Goal: Information Seeking & Learning: Learn about a topic

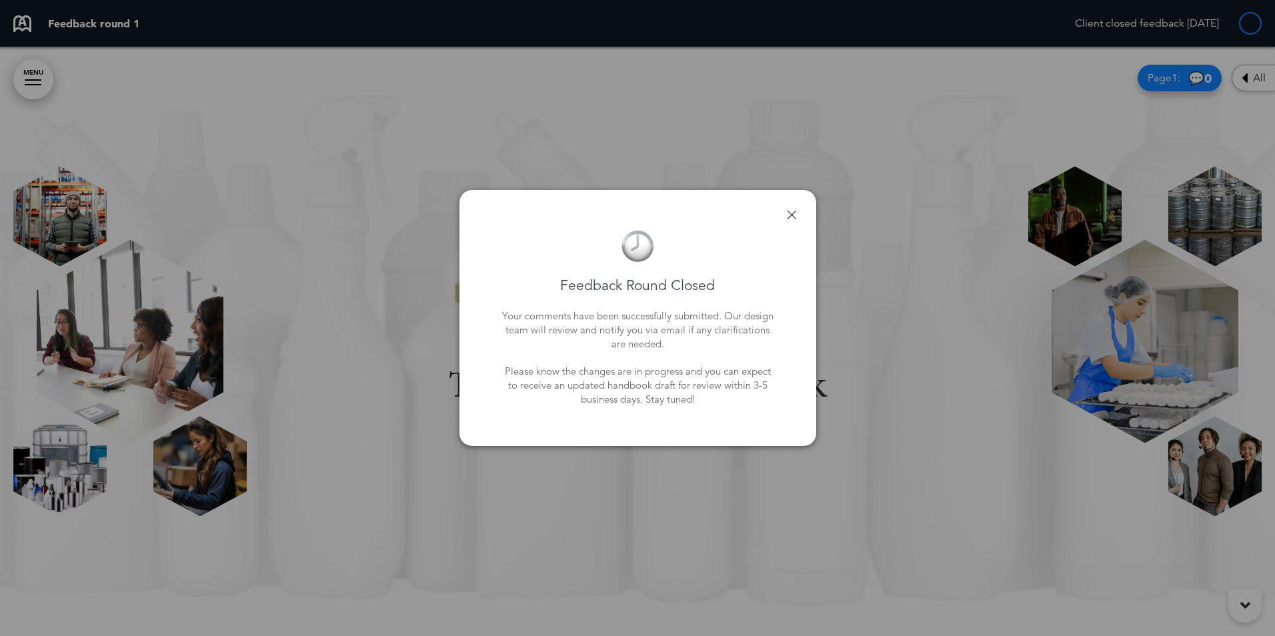
click at [793, 213] on link at bounding box center [791, 214] width 9 height 9
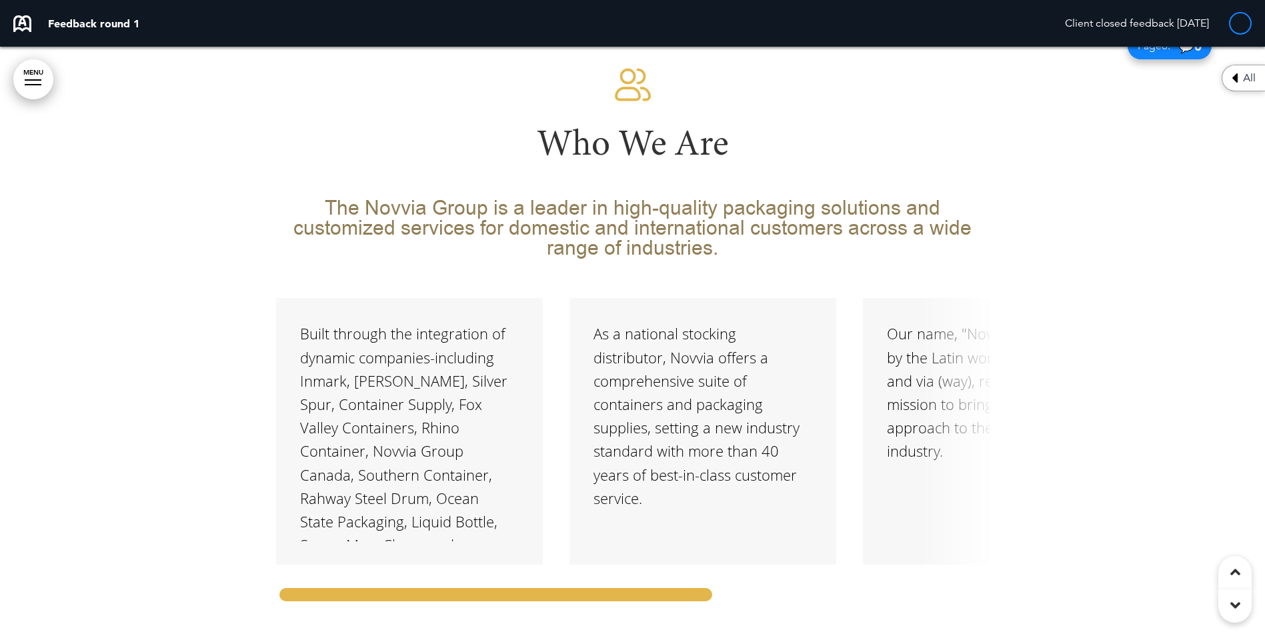
scroll to position [2867, 0]
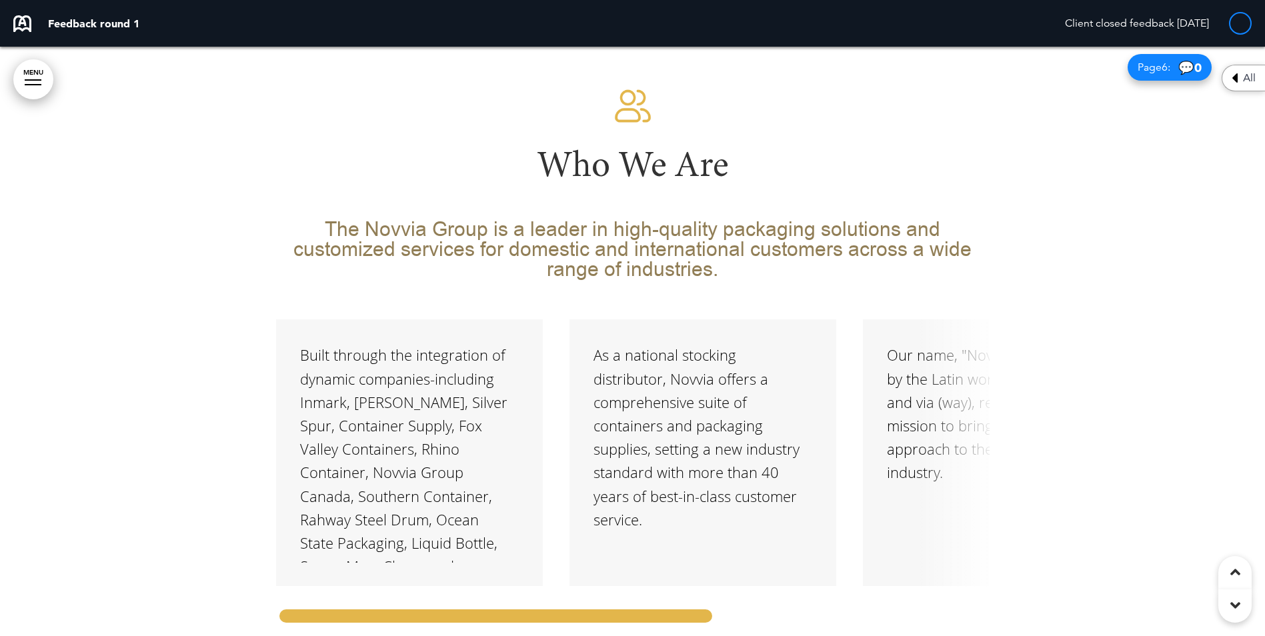
click at [534, 355] on div "Built through the integration of dynamic companies-including Inmark, [PERSON_NA…" at bounding box center [409, 452] width 267 height 267
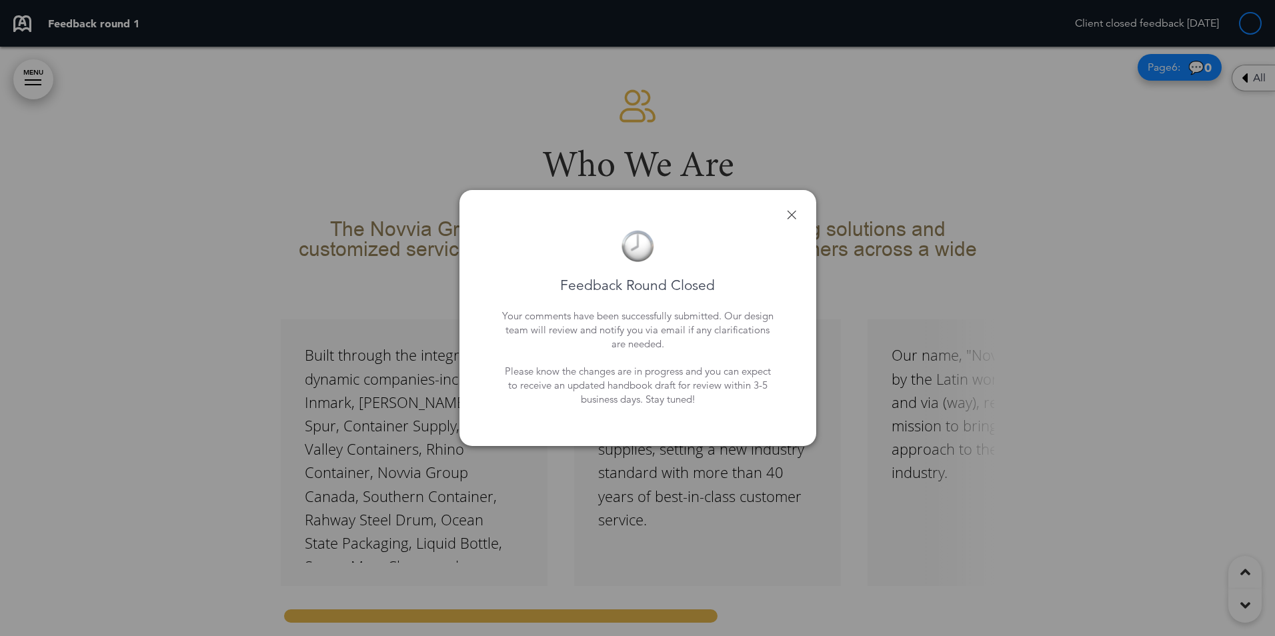
click at [797, 211] on div "Feedback Round Closed Your comments have been successfully submitted. Our desig…" at bounding box center [637, 318] width 357 height 257
click at [789, 218] on link at bounding box center [791, 214] width 9 height 9
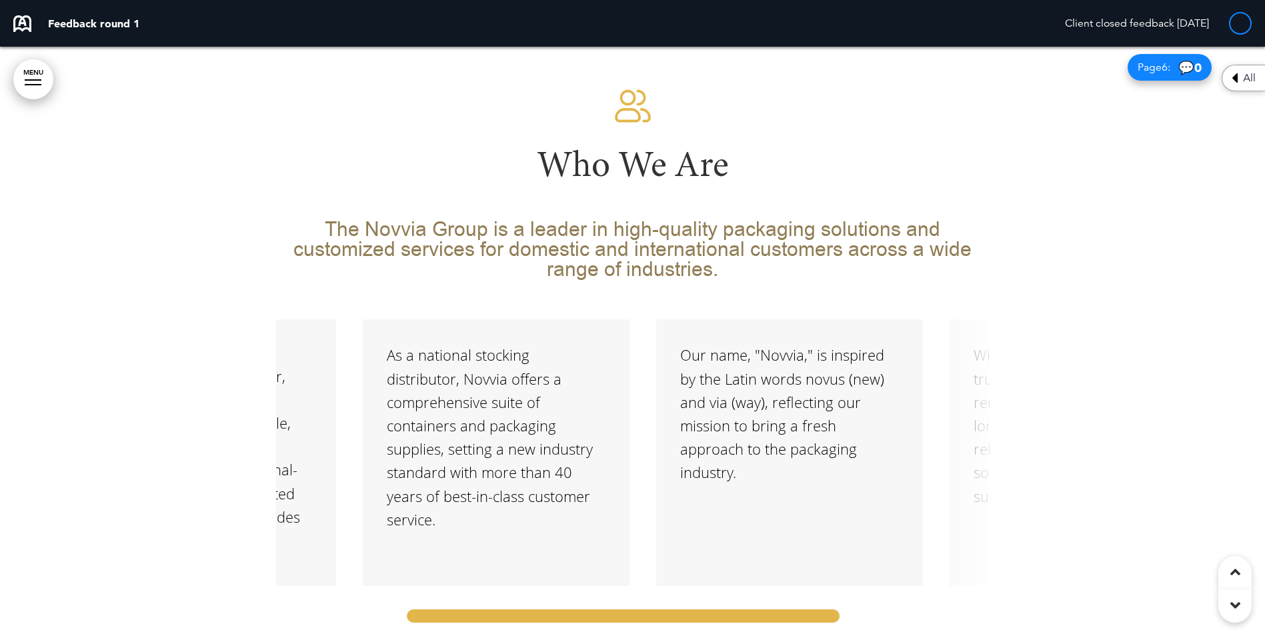
click at [797, 606] on div at bounding box center [623, 616] width 440 height 20
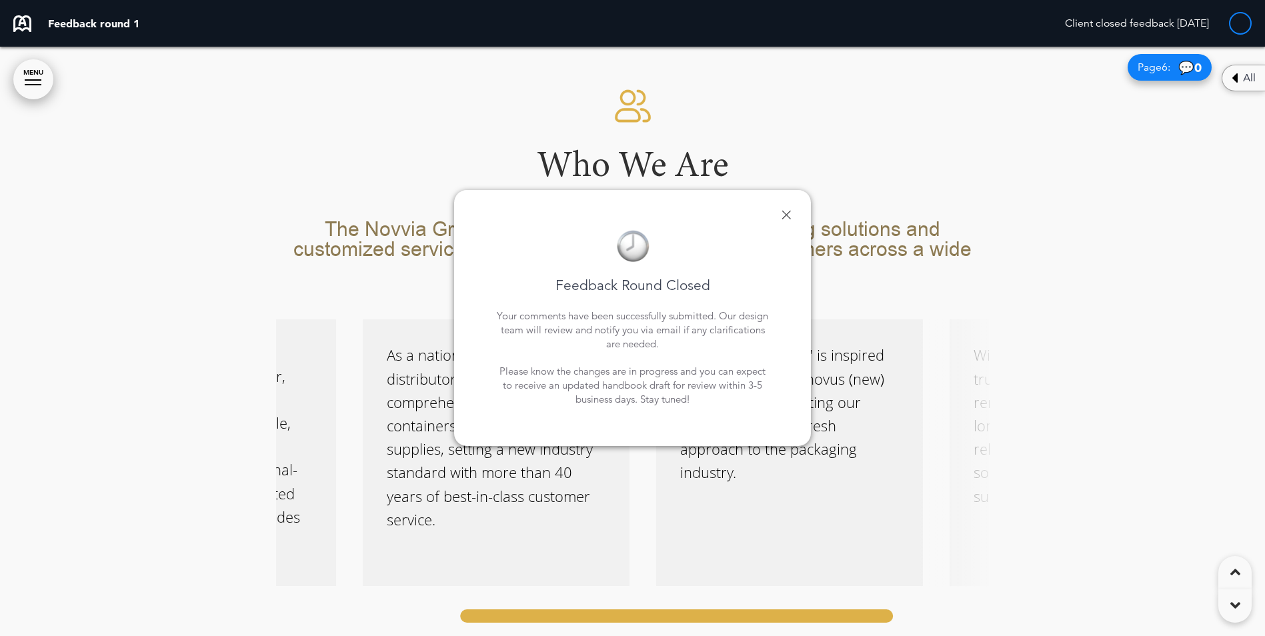
scroll to position [0, 293]
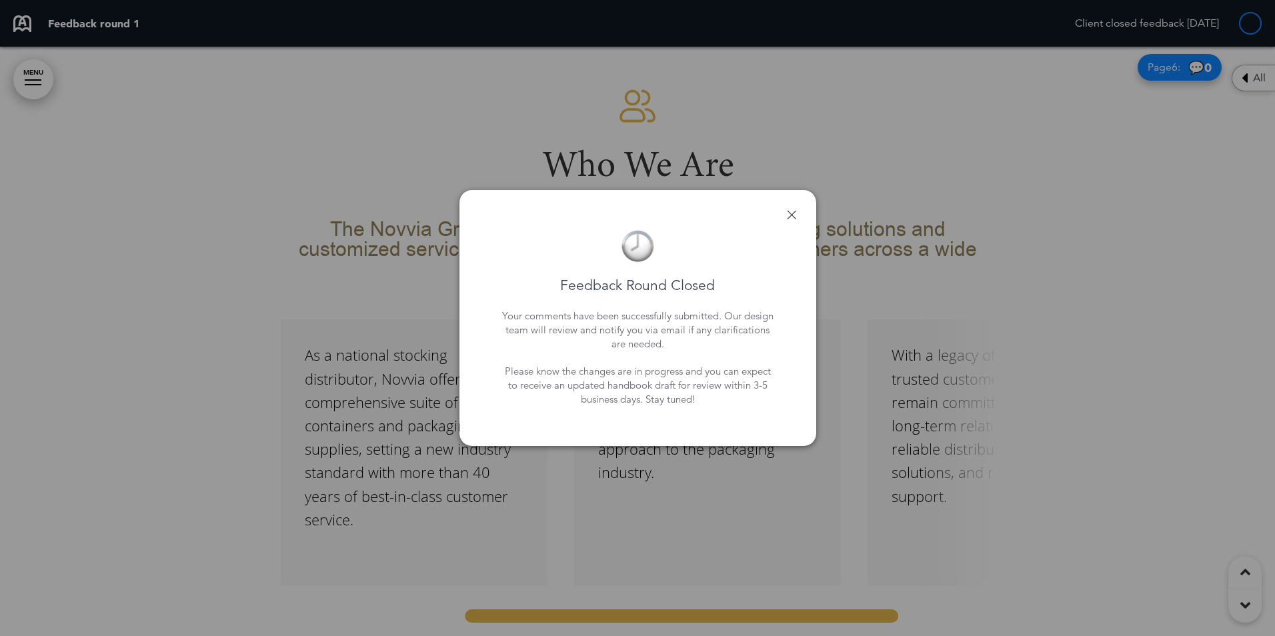
click at [793, 211] on link at bounding box center [791, 214] width 9 height 9
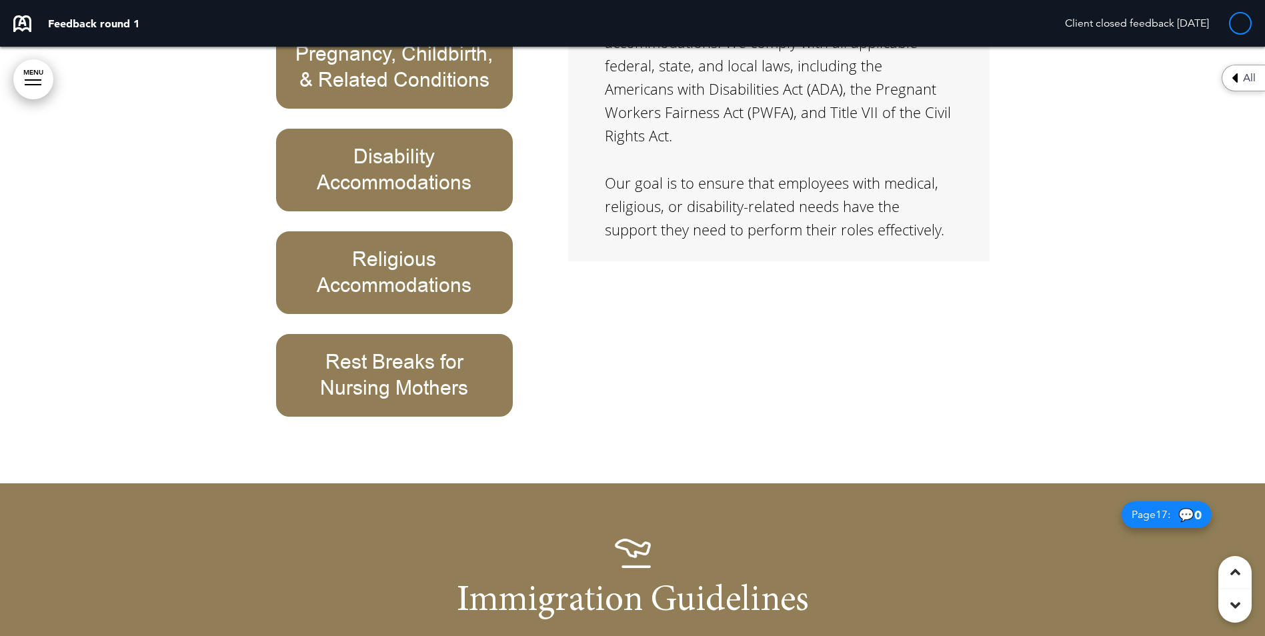
scroll to position [10800, 0]
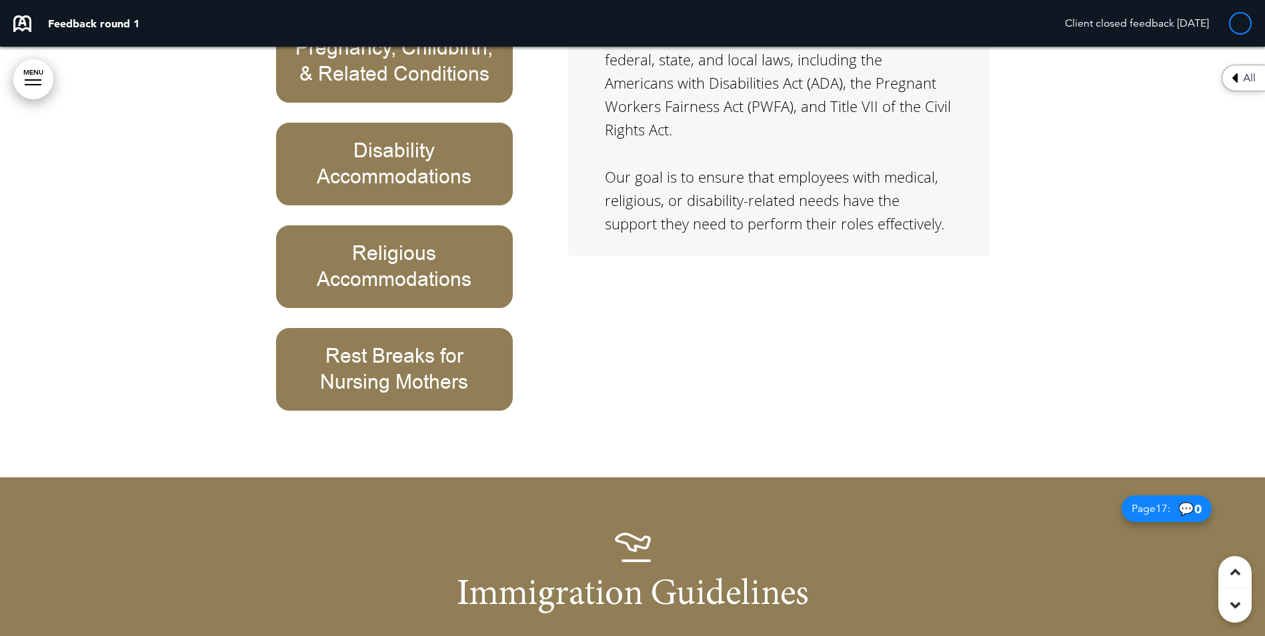
click at [380, 343] on h6 "Rest Breaks for Nursing Mothers" at bounding box center [394, 369] width 207 height 52
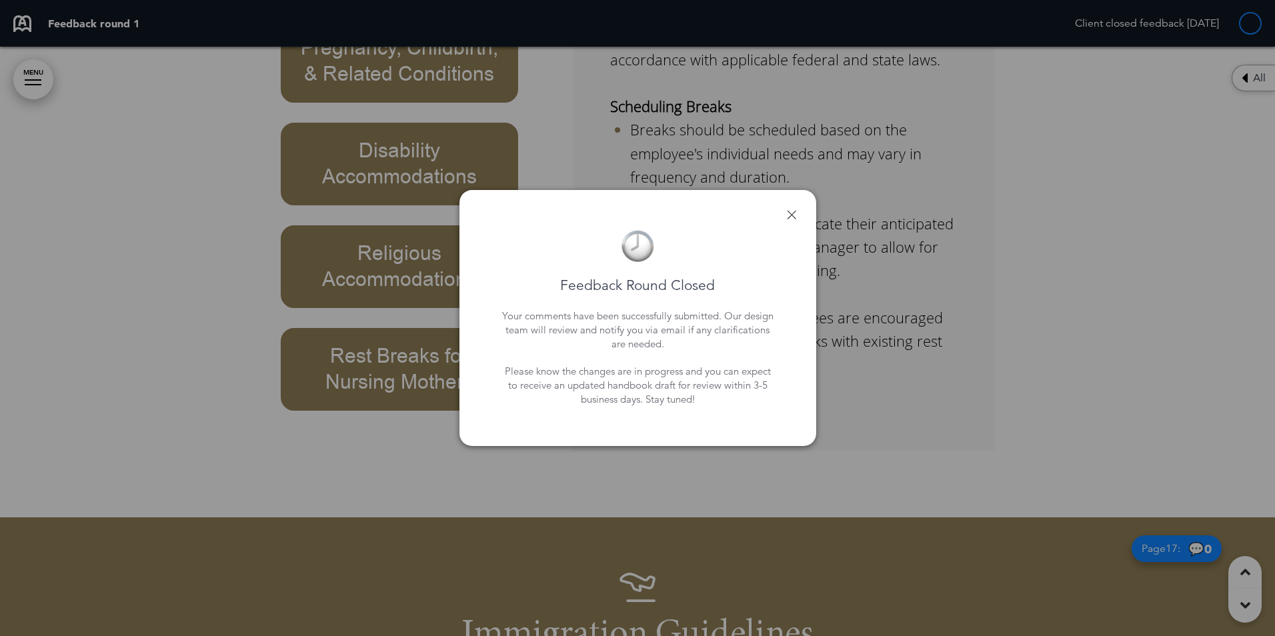
click at [781, 217] on div "Feedback Round Closed Your comments have been successfully submitted. Our desig…" at bounding box center [637, 318] width 303 height 203
click at [789, 214] on link at bounding box center [791, 214] width 9 height 9
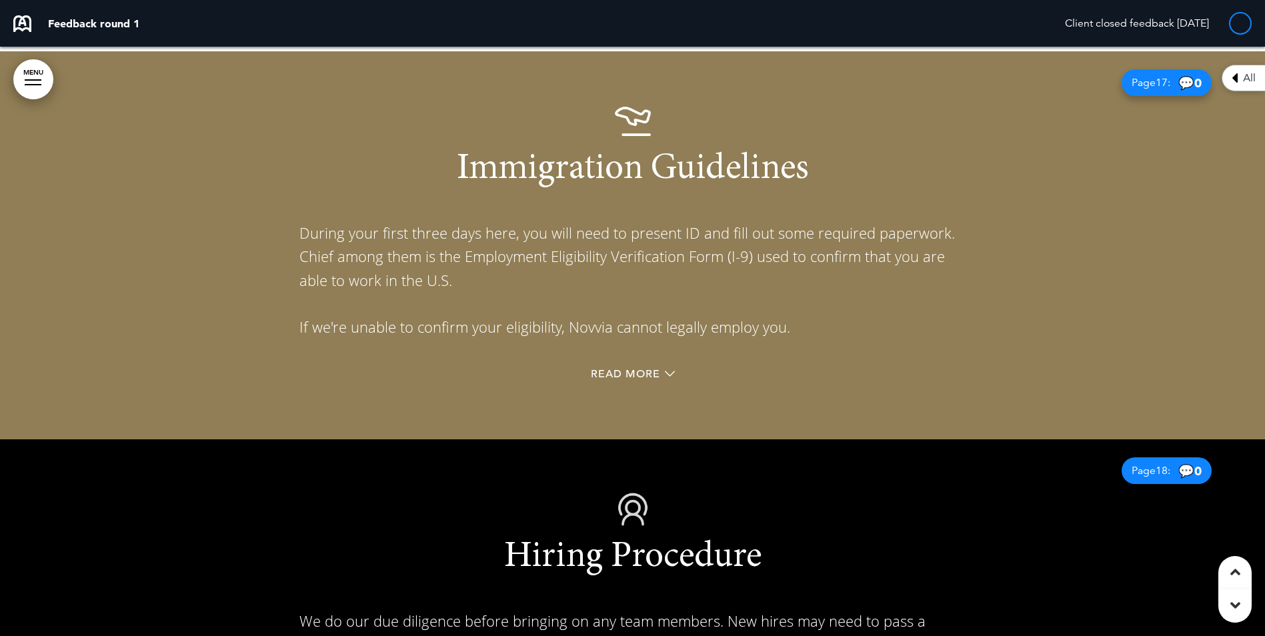
scroll to position [11267, 0]
click at [642, 368] on span "Read More" at bounding box center [625, 373] width 69 height 11
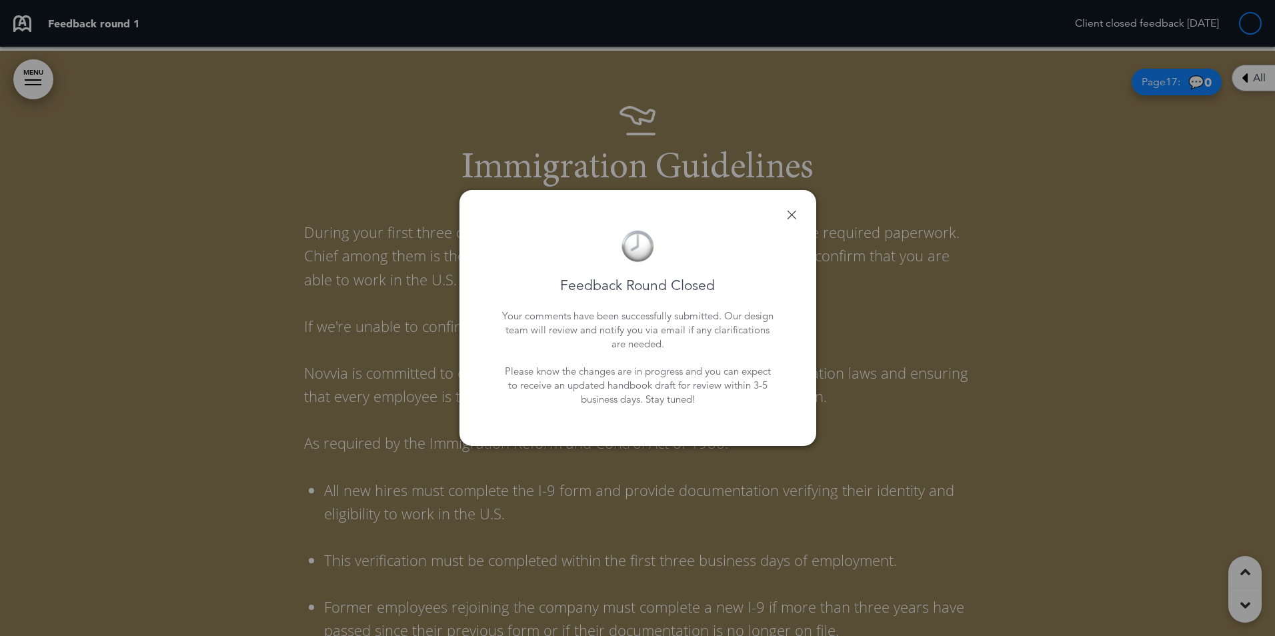
click at [783, 213] on div "Feedback Round Closed Your comments have been successfully submitted. Our desig…" at bounding box center [637, 318] width 357 height 257
click at [789, 216] on link at bounding box center [791, 214] width 9 height 9
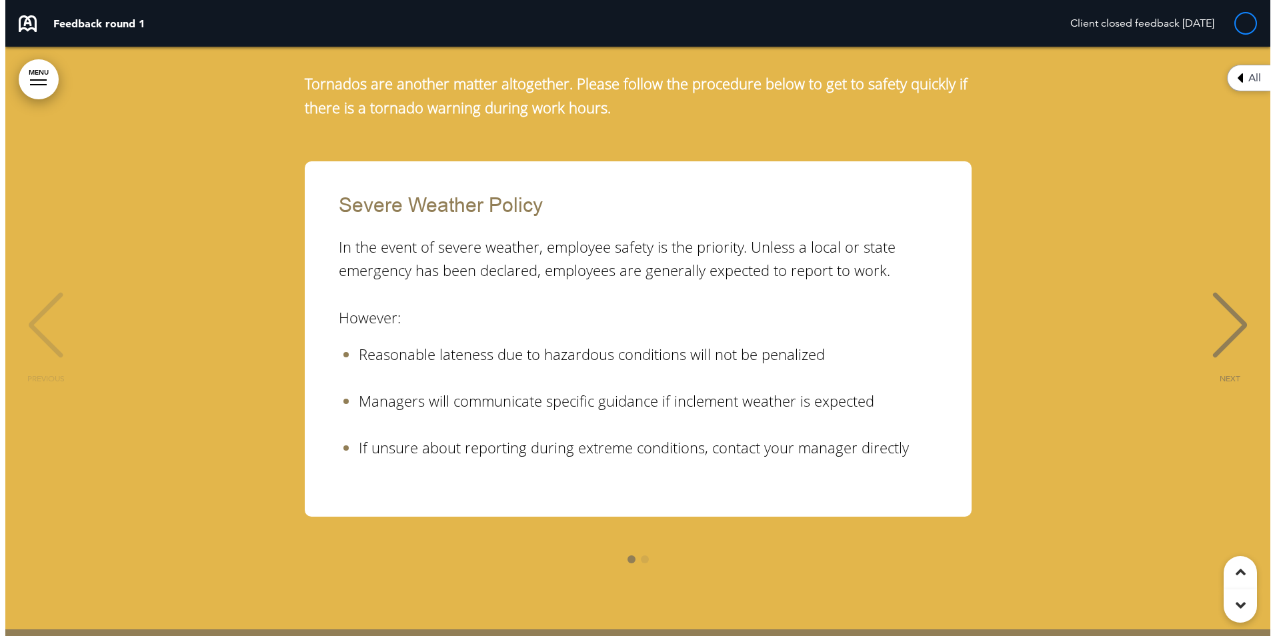
scroll to position [18000, 0]
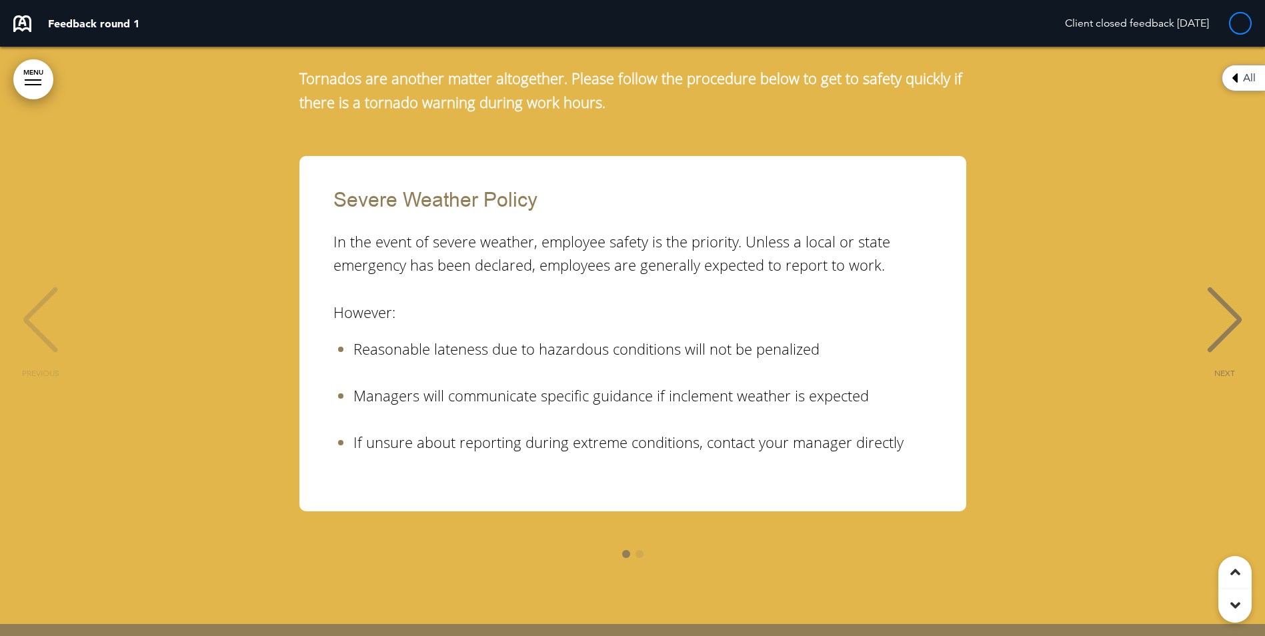
click at [1224, 299] on div "NEXT" at bounding box center [1224, 332] width 41 height 67
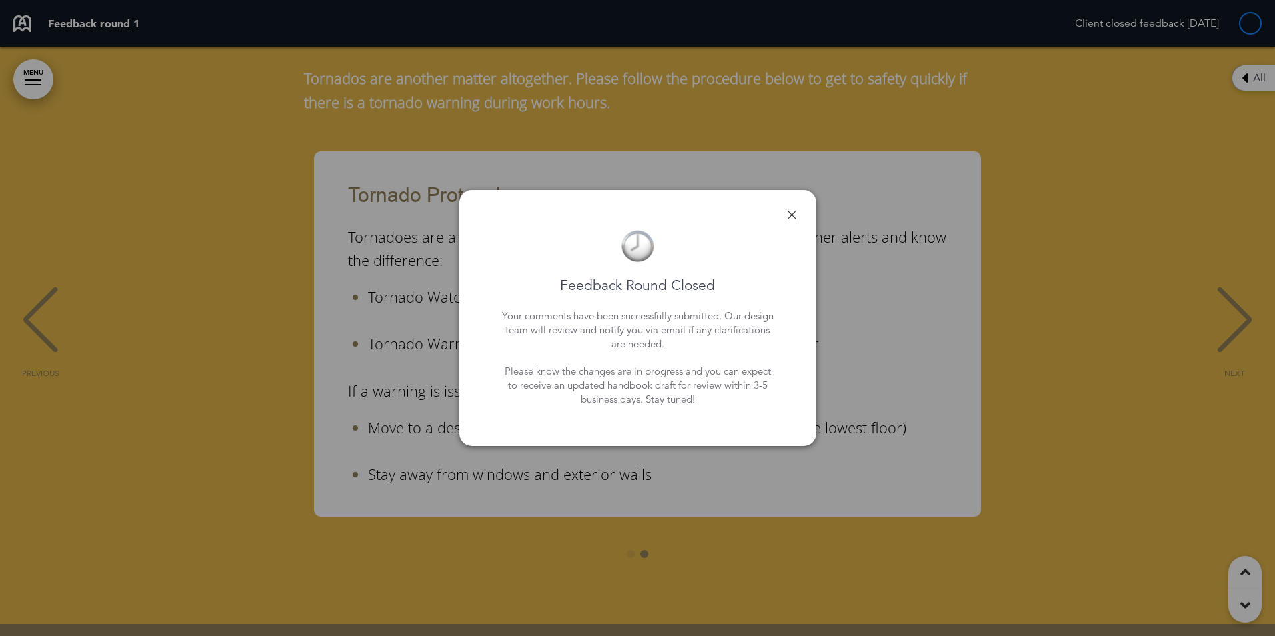
click at [792, 213] on link at bounding box center [791, 214] width 9 height 9
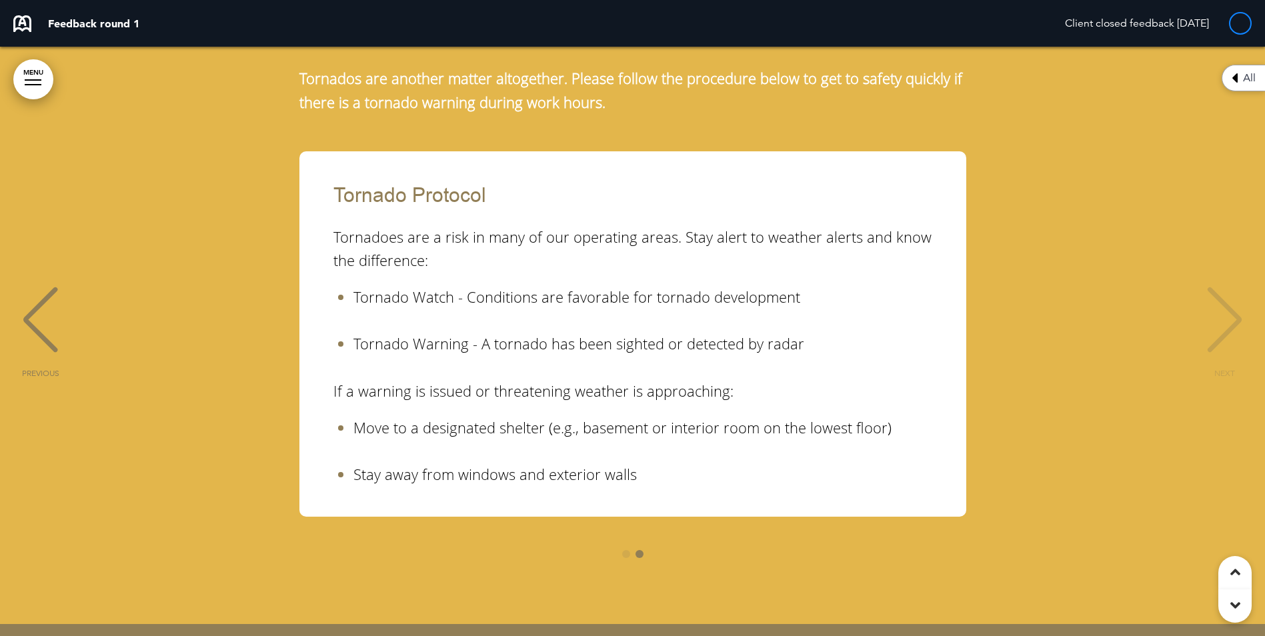
click at [1227, 299] on div "NEXT" at bounding box center [1224, 332] width 41 height 67
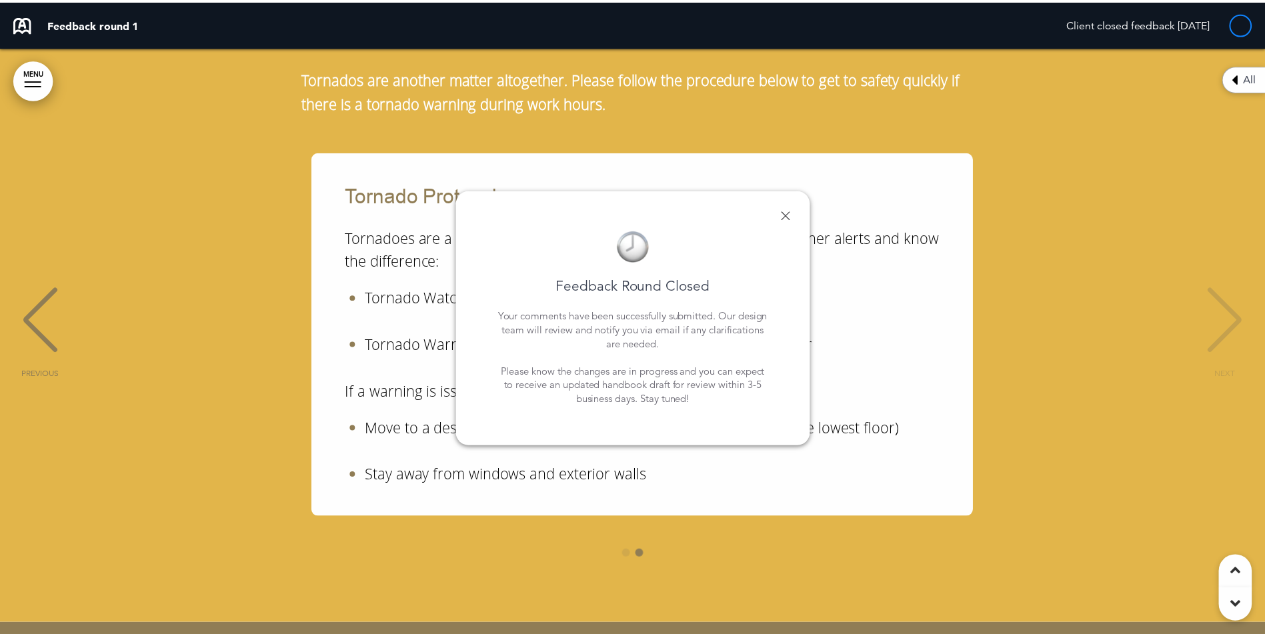
scroll to position [0, 1255]
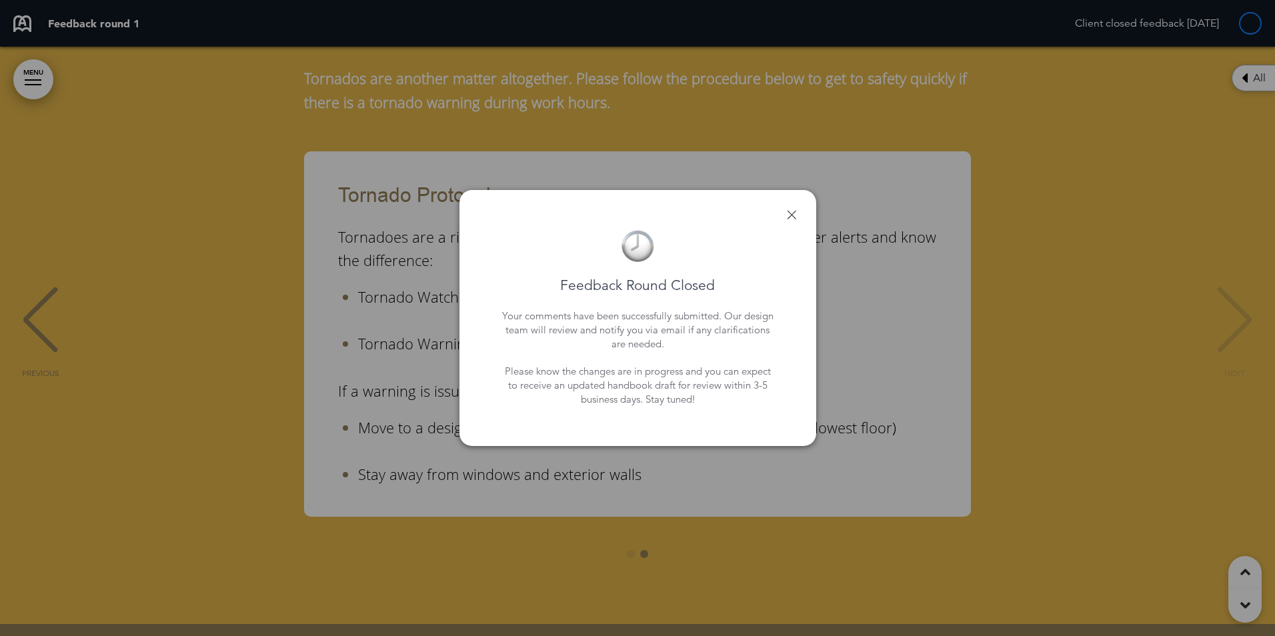
click at [791, 215] on link at bounding box center [791, 214] width 9 height 9
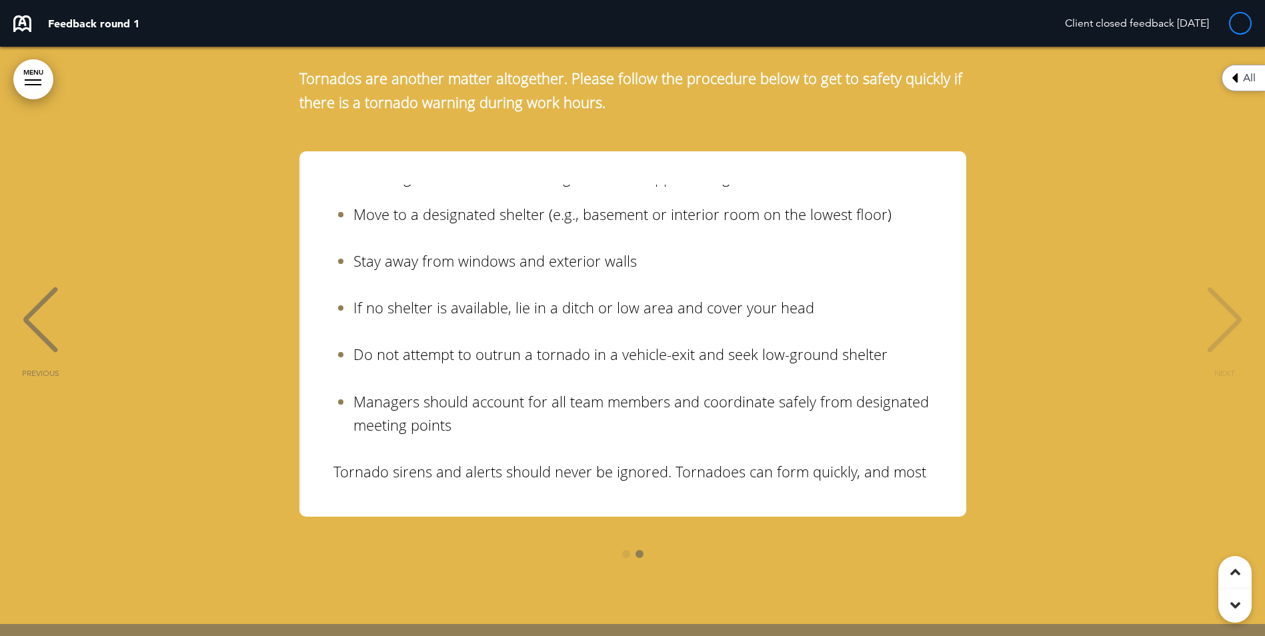
scroll to position [237, 0]
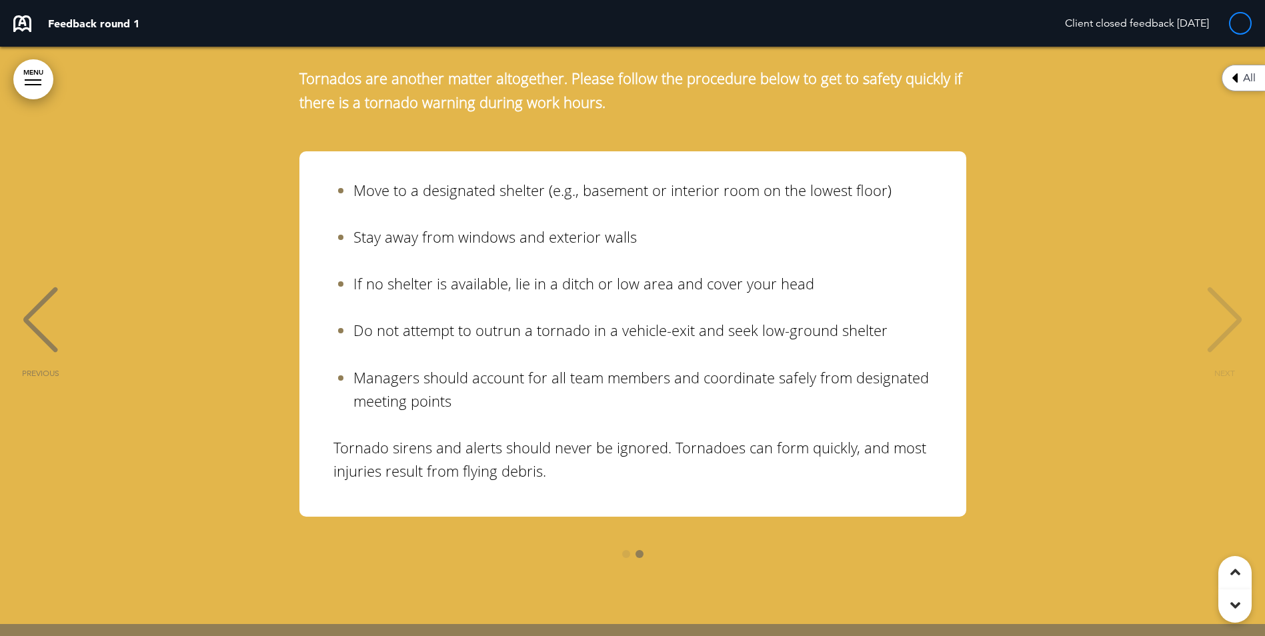
click at [1225, 299] on div "NEXT" at bounding box center [1224, 332] width 41 height 67
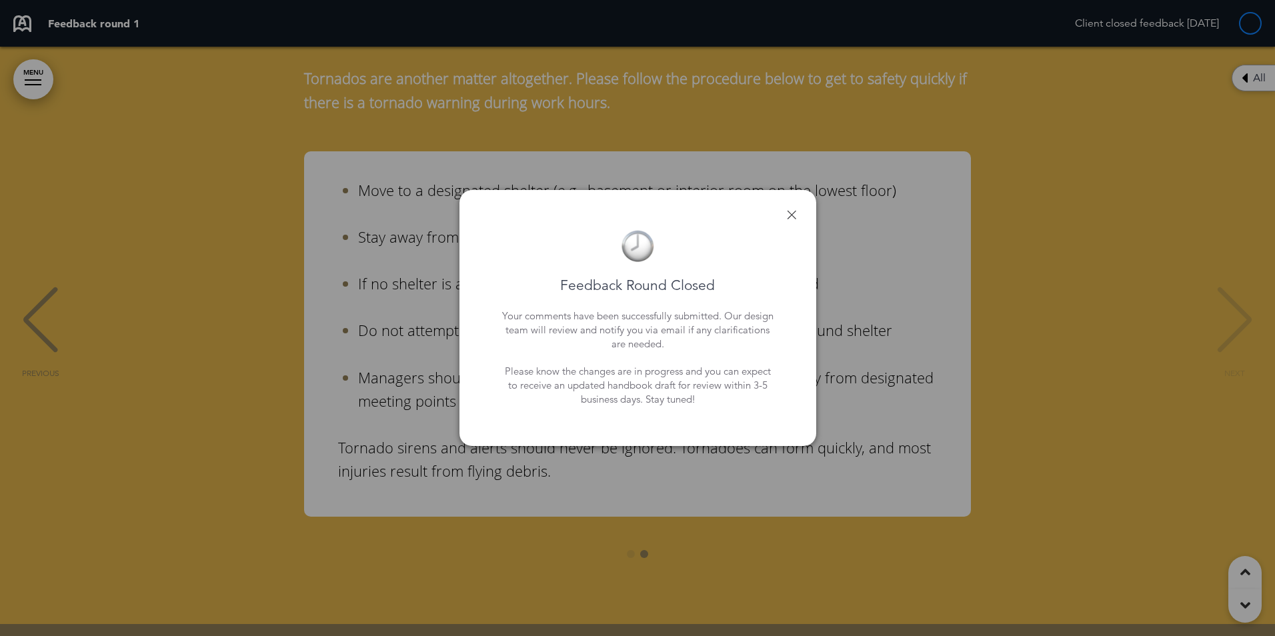
click at [785, 210] on div "Feedback Round Closed Your comments have been successfully submitted. Our desig…" at bounding box center [637, 318] width 357 height 257
click at [789, 216] on link at bounding box center [791, 214] width 9 height 9
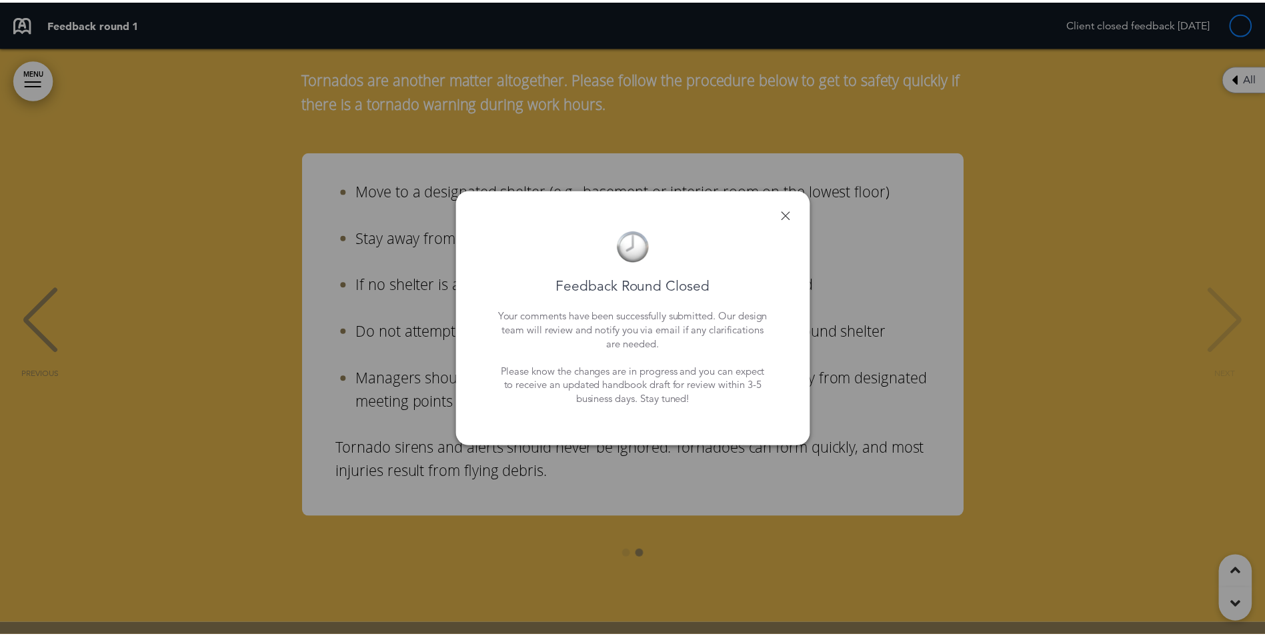
scroll to position [0, 1245]
